Goal: Task Accomplishment & Management: Manage account settings

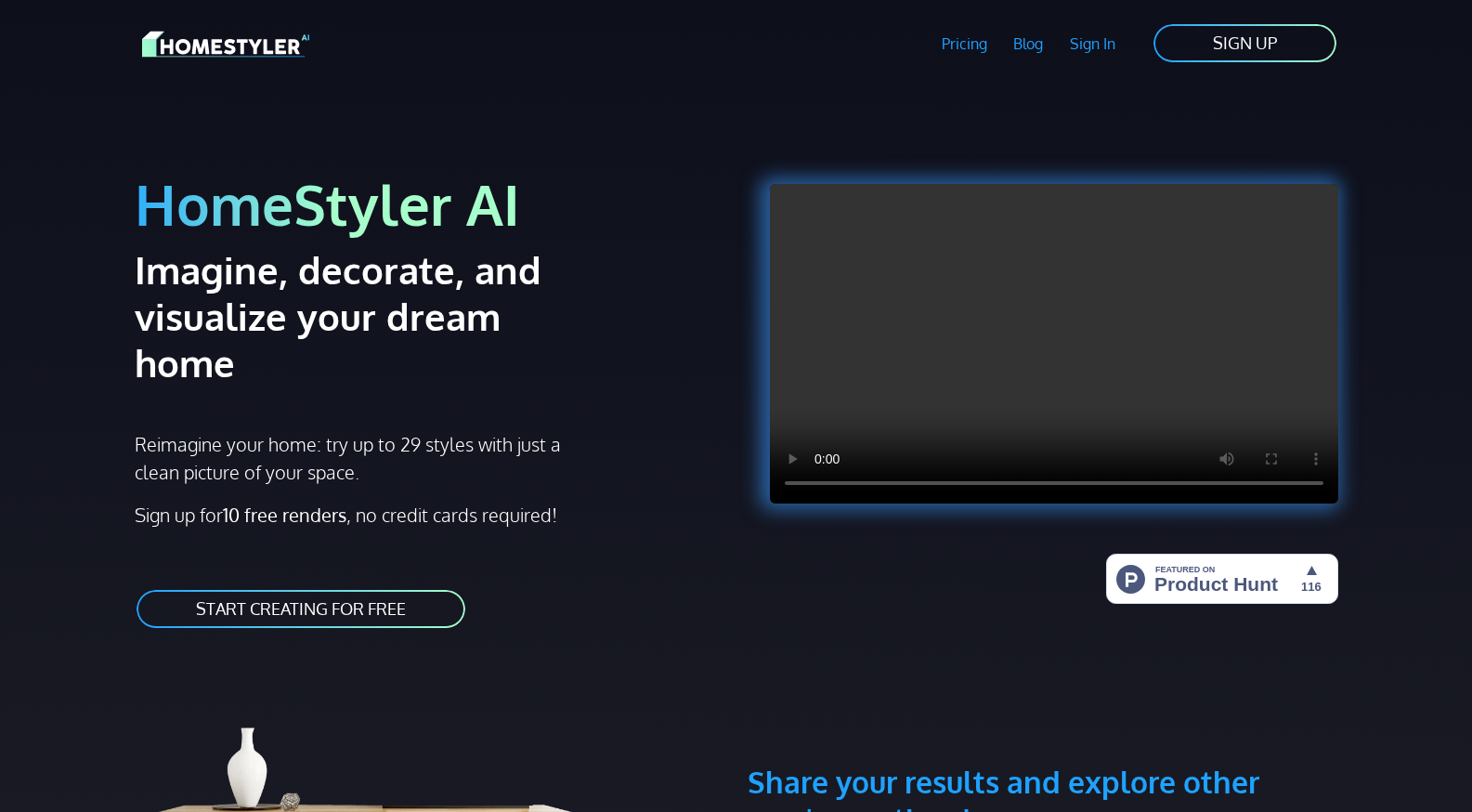
click at [1095, 35] on link "Sign In" at bounding box center [1093, 43] width 73 height 43
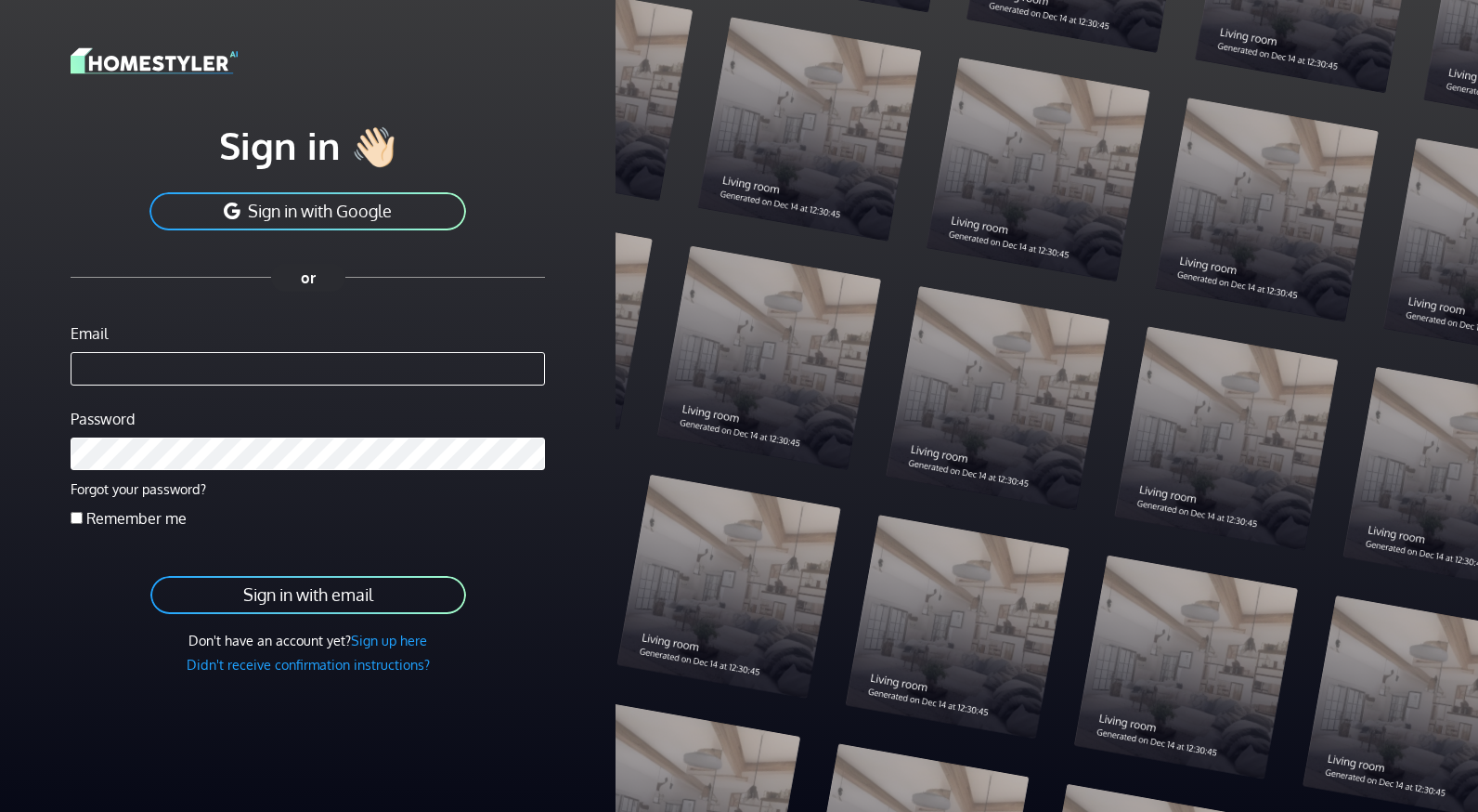
click at [420, 203] on button "Sign in with Google" at bounding box center [308, 211] width 320 height 42
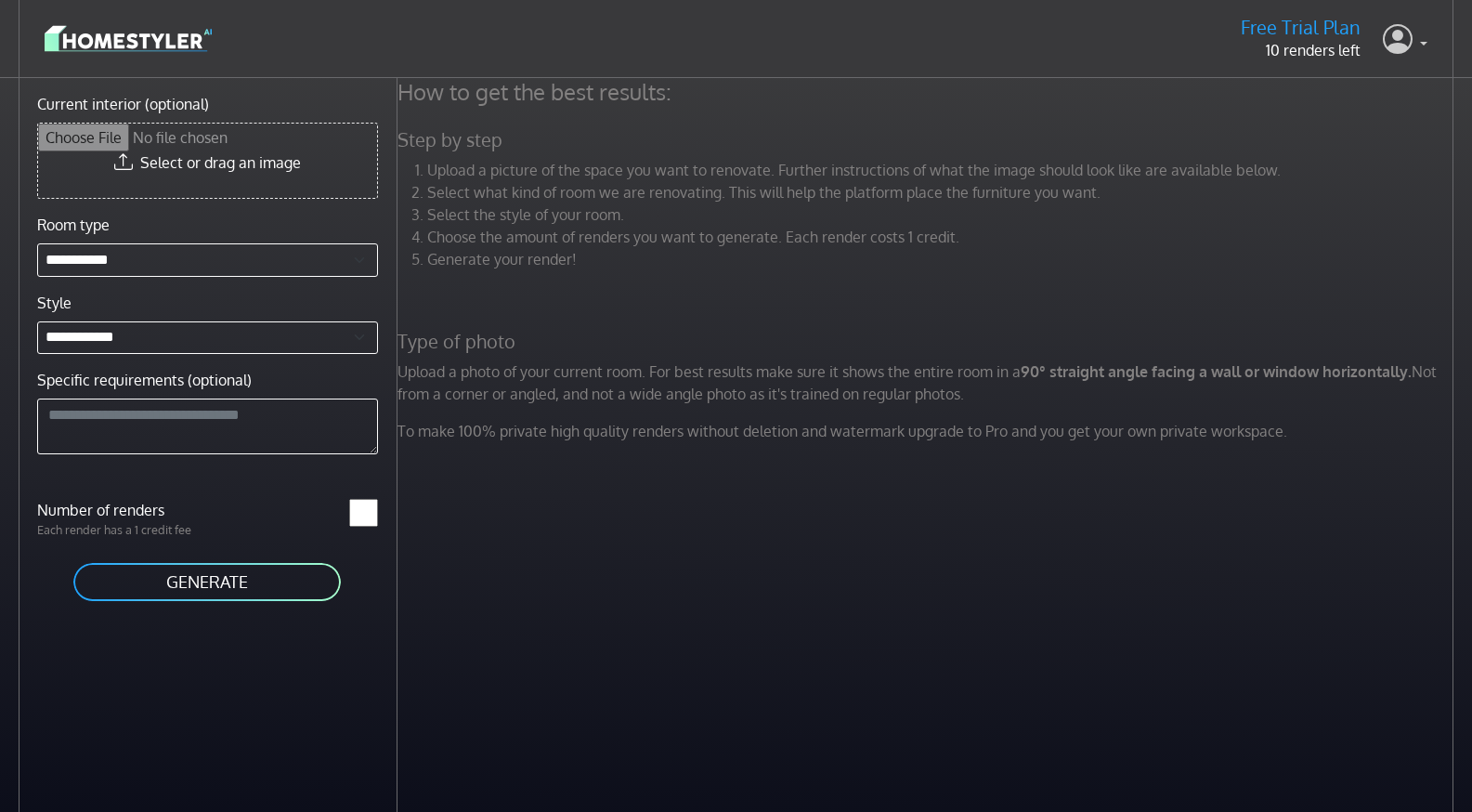
click at [1416, 46] on link at bounding box center [1404, 39] width 45 height 45
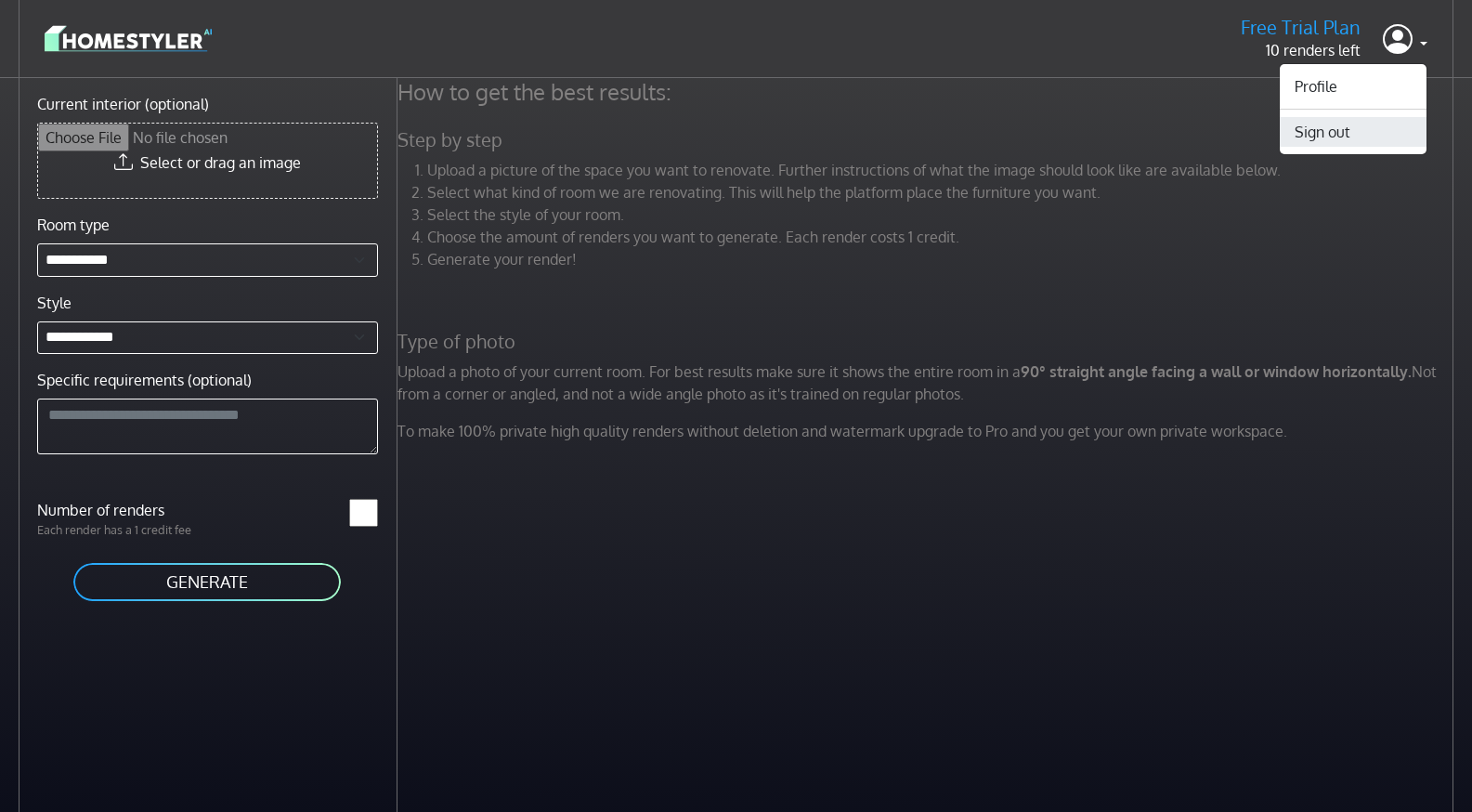
click at [1391, 122] on button "Sign out" at bounding box center [1353, 132] width 146 height 30
